Goal: Information Seeking & Learning: Learn about a topic

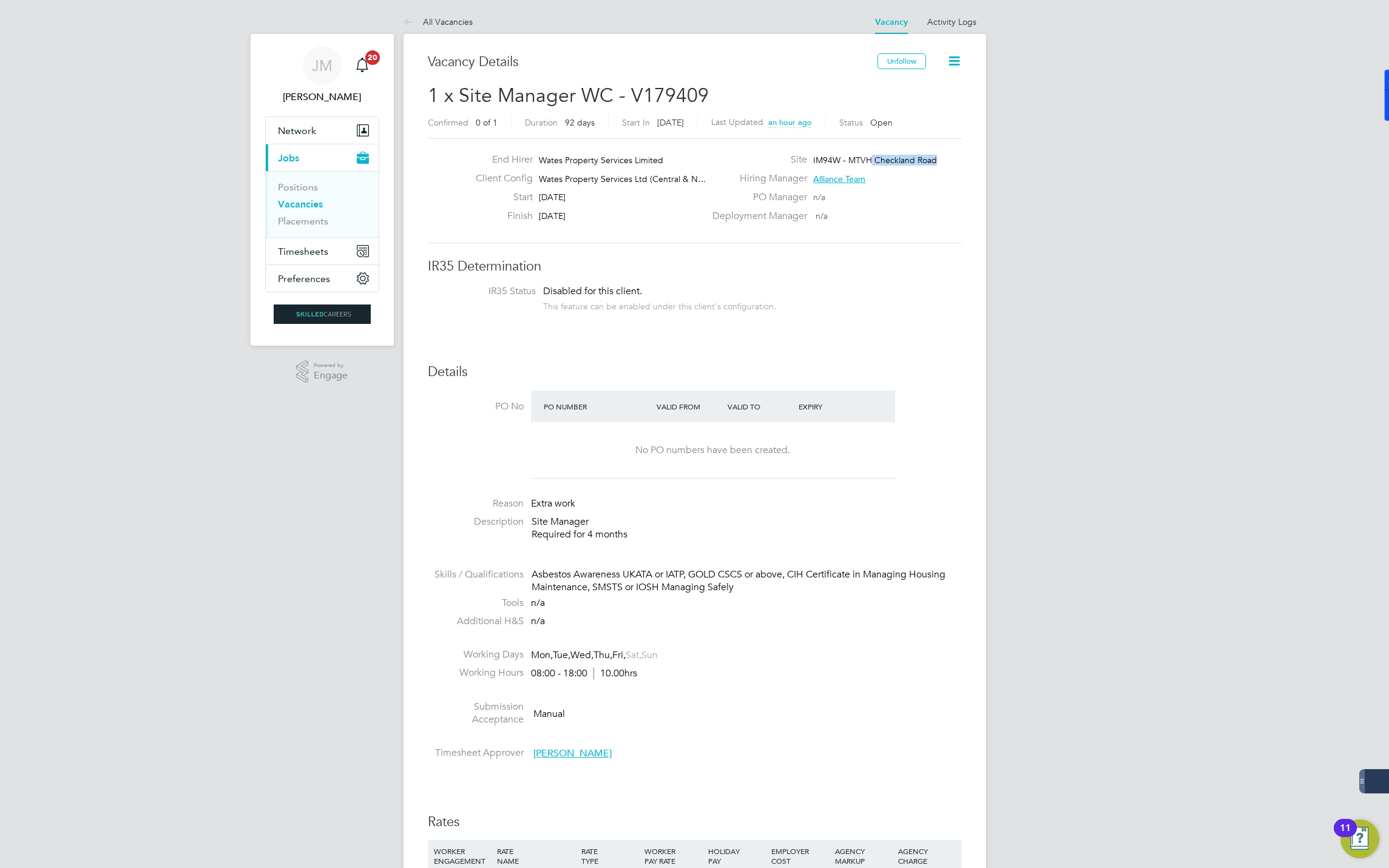
drag, startPoint x: 934, startPoint y: 162, endPoint x: 870, endPoint y: 160, distance: 64.0
click at [870, 160] on span "IM94W - MTVH Checkland Road" at bounding box center [875, 160] width 124 height 11
drag, startPoint x: 870, startPoint y: 160, endPoint x: 894, endPoint y: 160, distance: 24.0
click at [821, 543] on li "Description Site Manager Required for 4 months" at bounding box center [694, 534] width 534 height 37
drag, startPoint x: 455, startPoint y: 91, endPoint x: 574, endPoint y: 95, distance: 119.1
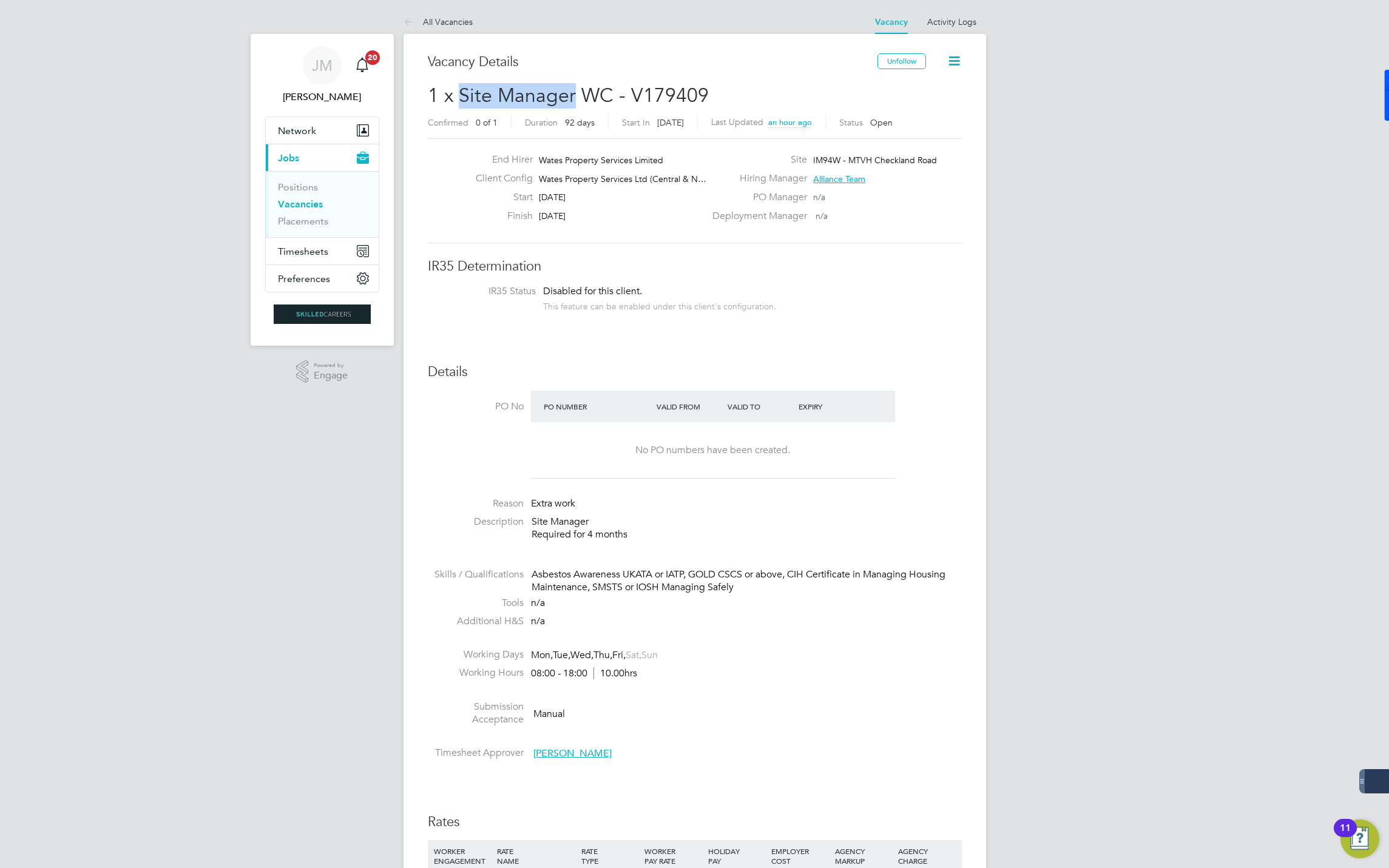
click at [574, 95] on span "1 x Site Manager WC - V179409" at bounding box center [568, 95] width 281 height 24
click at [439, 17] on link "All Vacancies" at bounding box center [438, 22] width 69 height 11
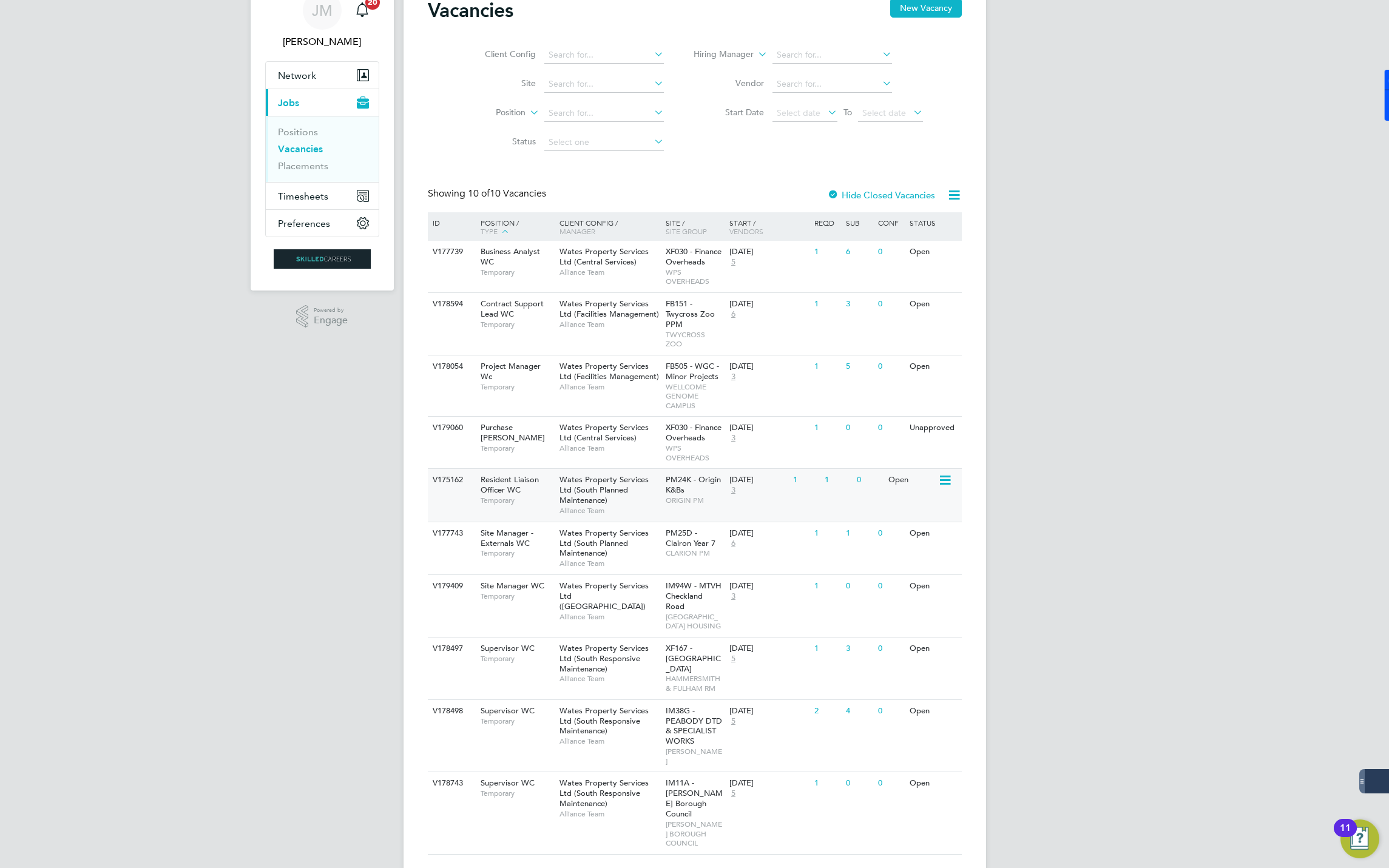
scroll to position [98, 0]
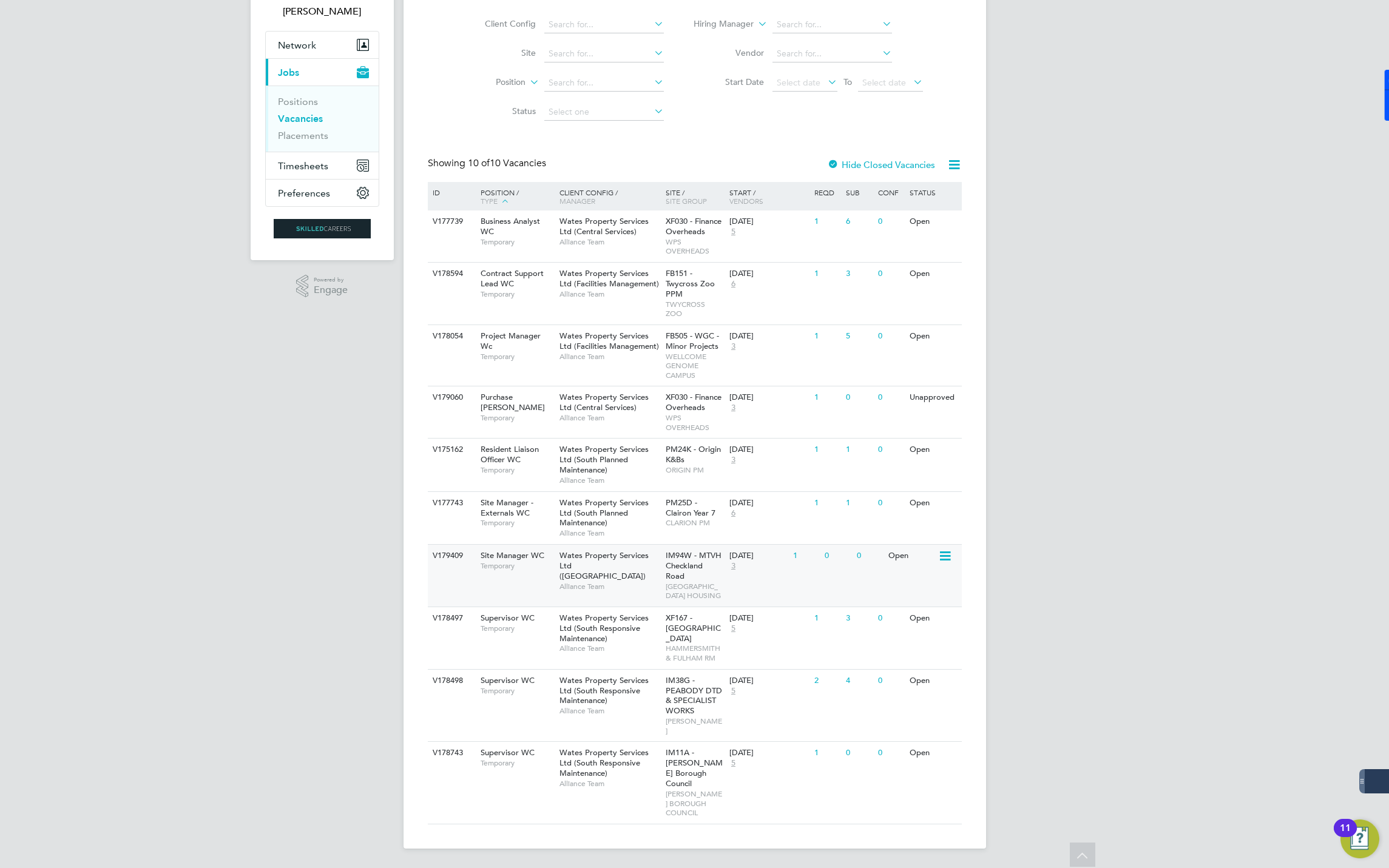
click at [599, 582] on span "Alliance Team" at bounding box center [609, 586] width 100 height 10
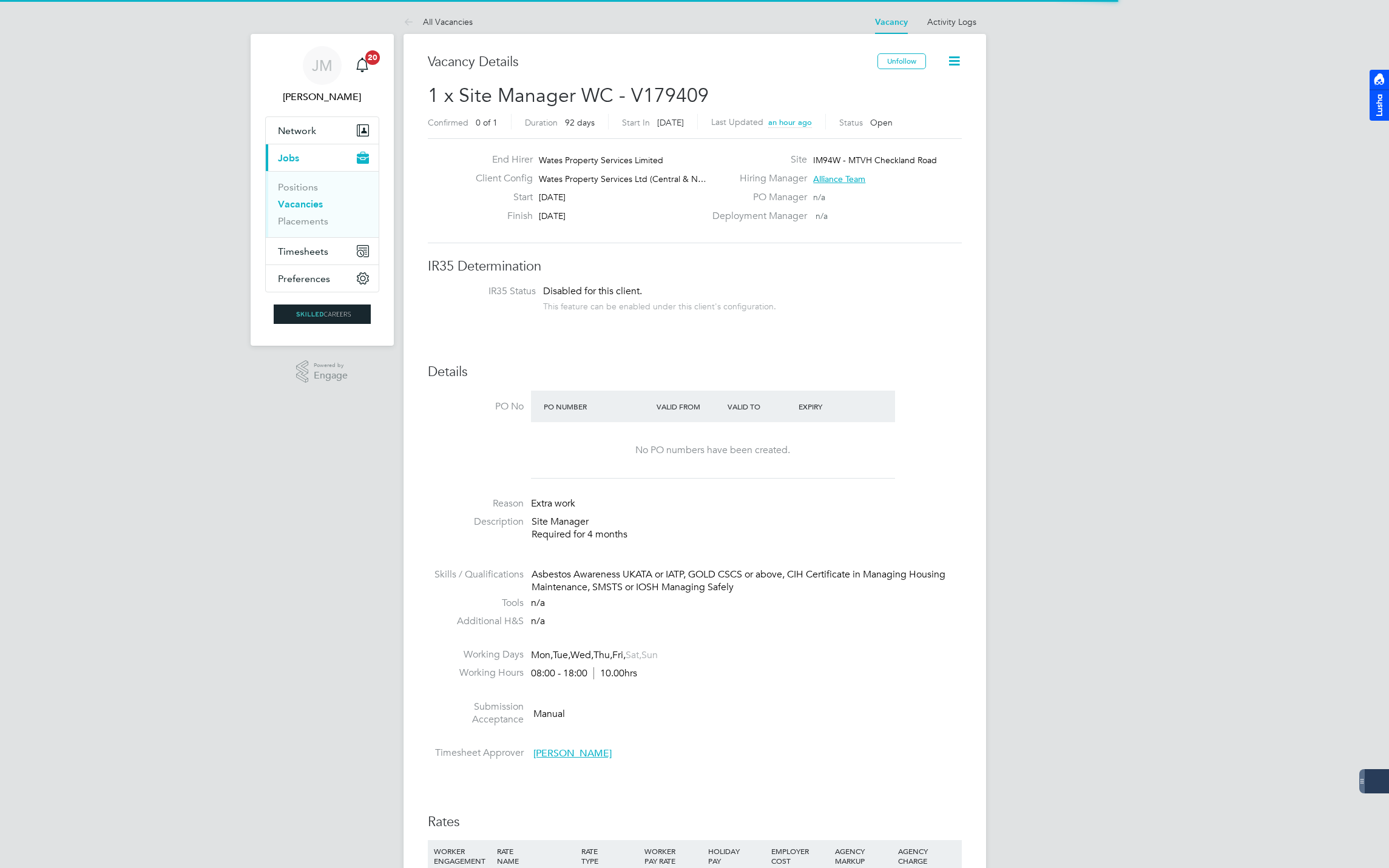
scroll to position [37, 85]
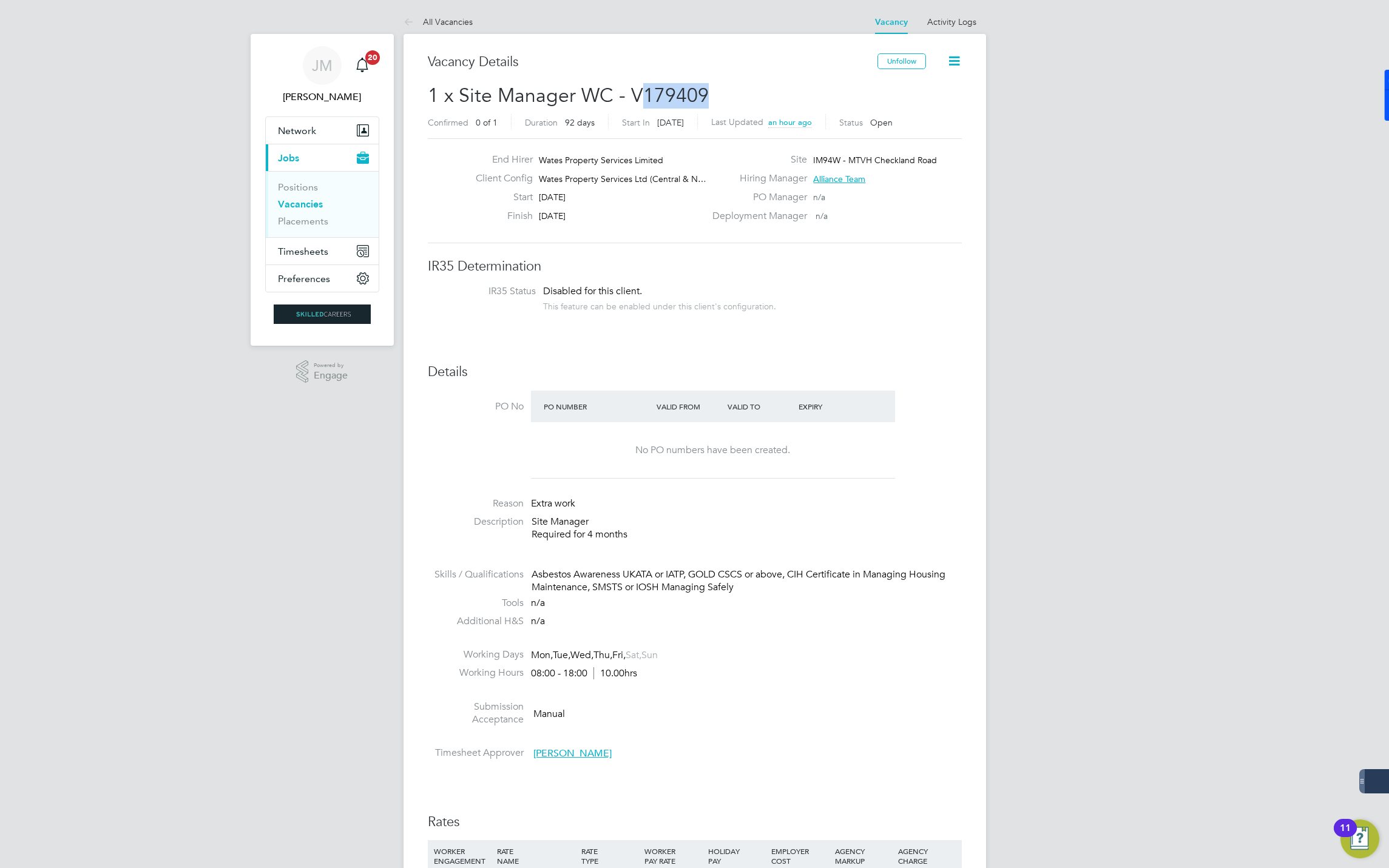
drag, startPoint x: 709, startPoint y: 94, endPoint x: 639, endPoint y: 95, distance: 70.0
click at [639, 95] on h2 "1 x Site Manager WC - V179409 Confirmed 0 of 1 Duration 92 days Start In [DATE]…" at bounding box center [694, 108] width 534 height 51
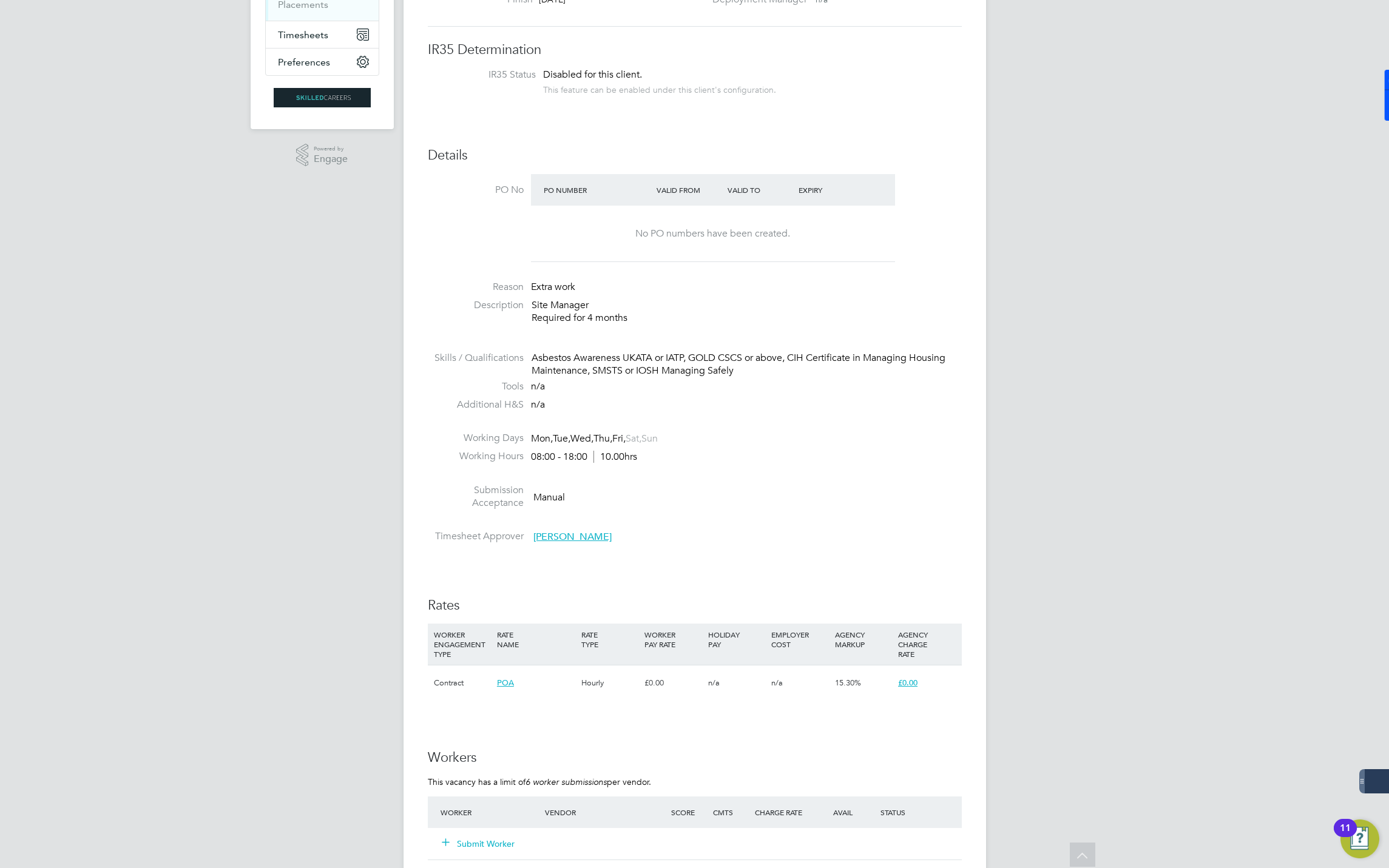
scroll to position [0, 0]
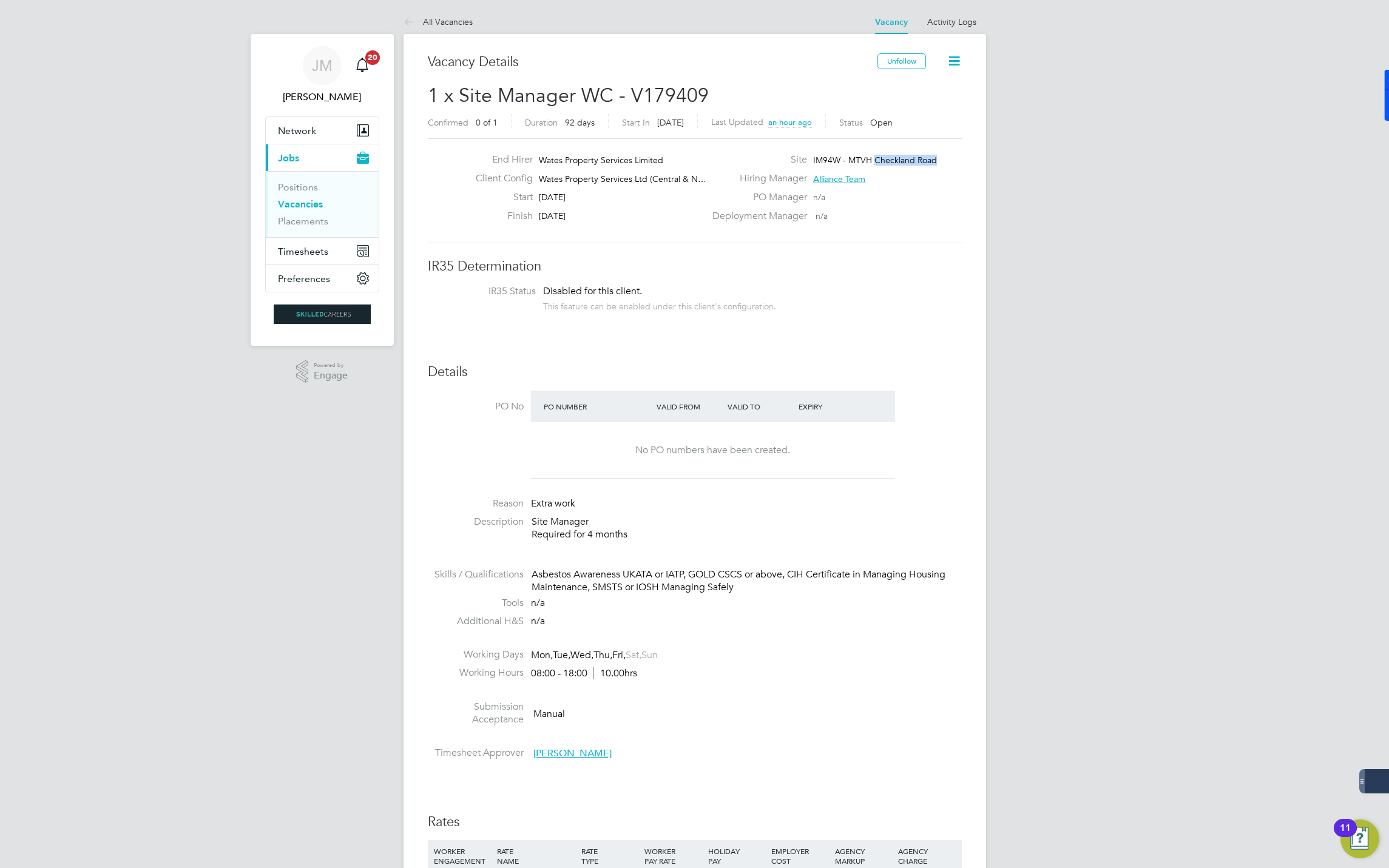
drag, startPoint x: 874, startPoint y: 161, endPoint x: 949, endPoint y: 155, distance: 75.2
click at [949, 155] on div "Site IM94W - MTVH [GEOGRAPHIC_DATA]" at bounding box center [835, 163] width 261 height 19
copy span "[GEOGRAPHIC_DATA]"
